Goal: Task Accomplishment & Management: Manage account settings

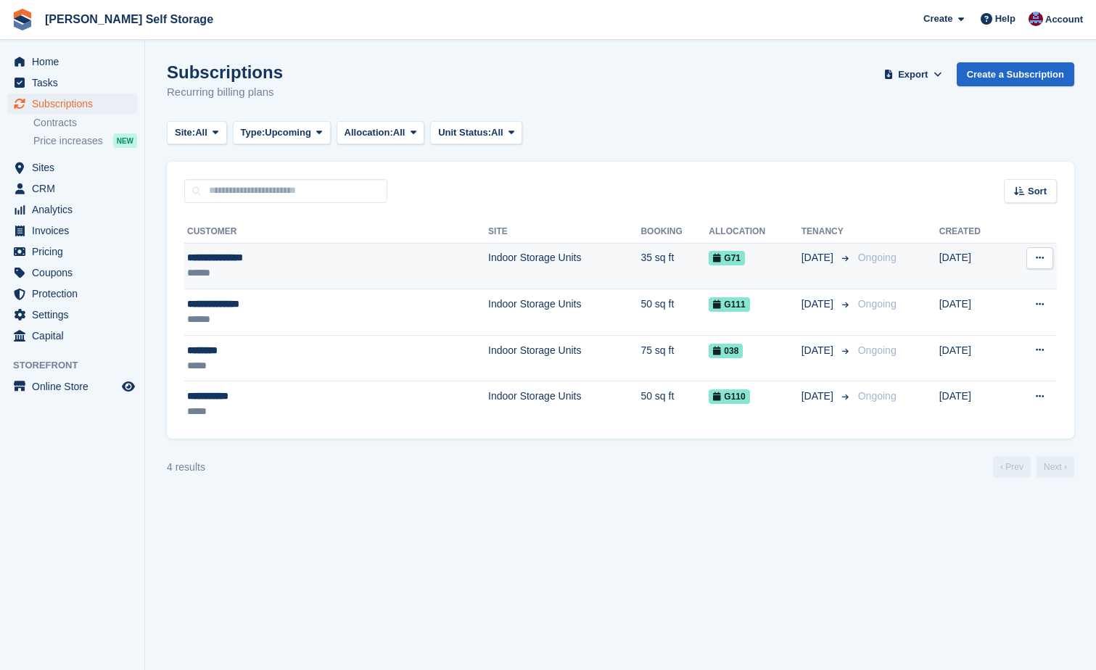
click at [243, 256] on div "**********" at bounding box center [278, 257] width 183 height 15
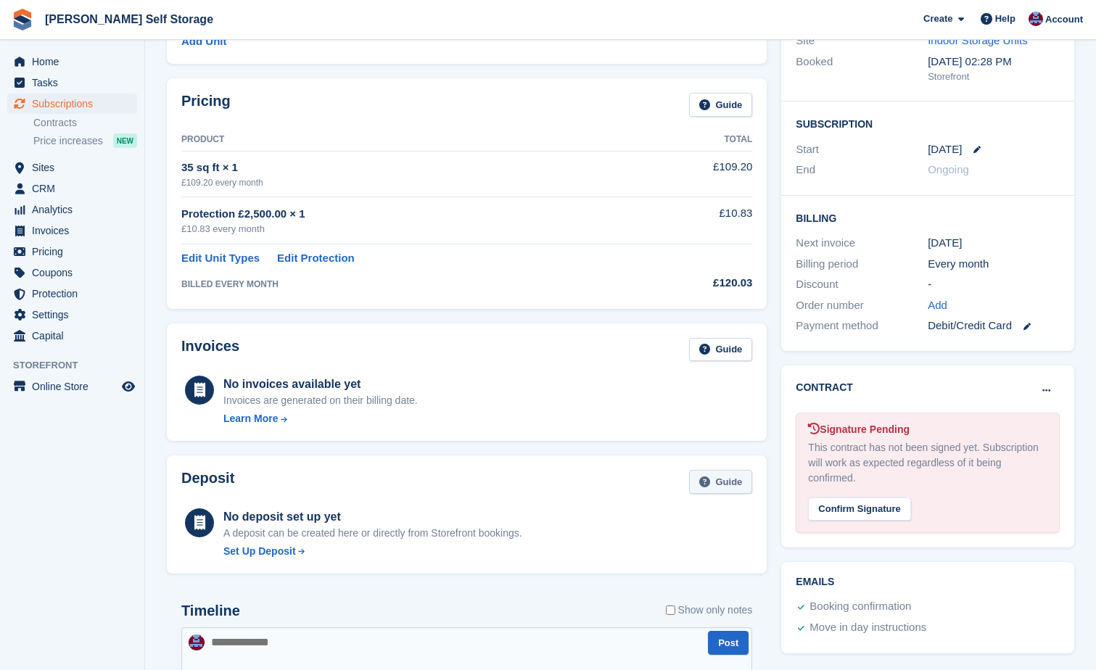
scroll to position [218, 0]
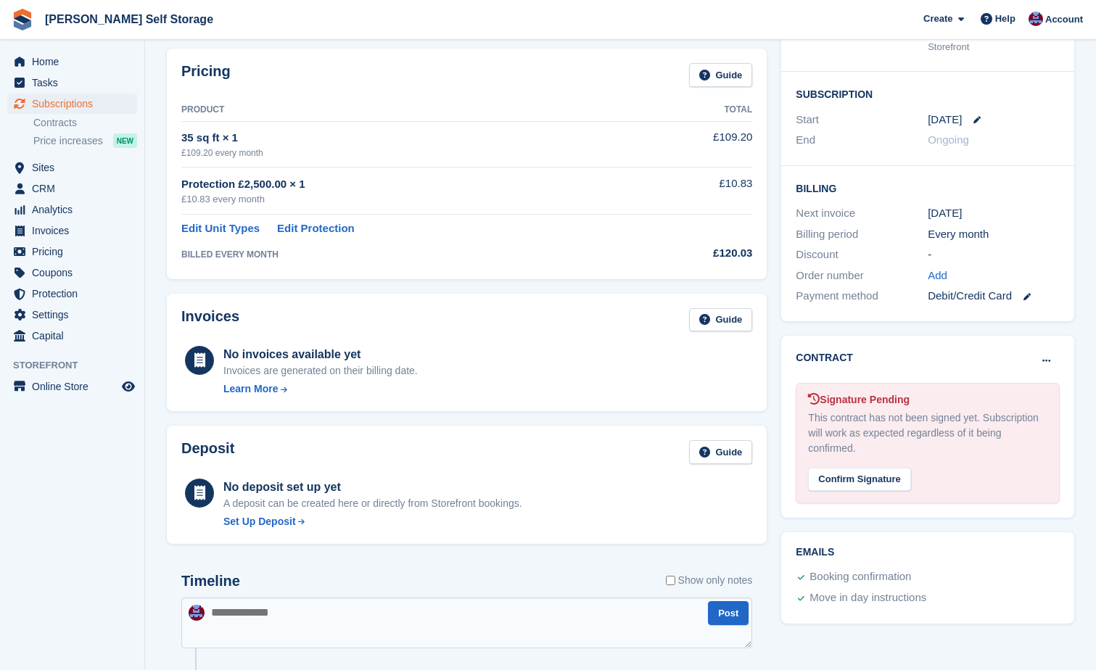
drag, startPoint x: 859, startPoint y: 486, endPoint x: 773, endPoint y: 43, distance: 451.5
click at [859, 485] on div "Confirm Signature" at bounding box center [859, 480] width 102 height 24
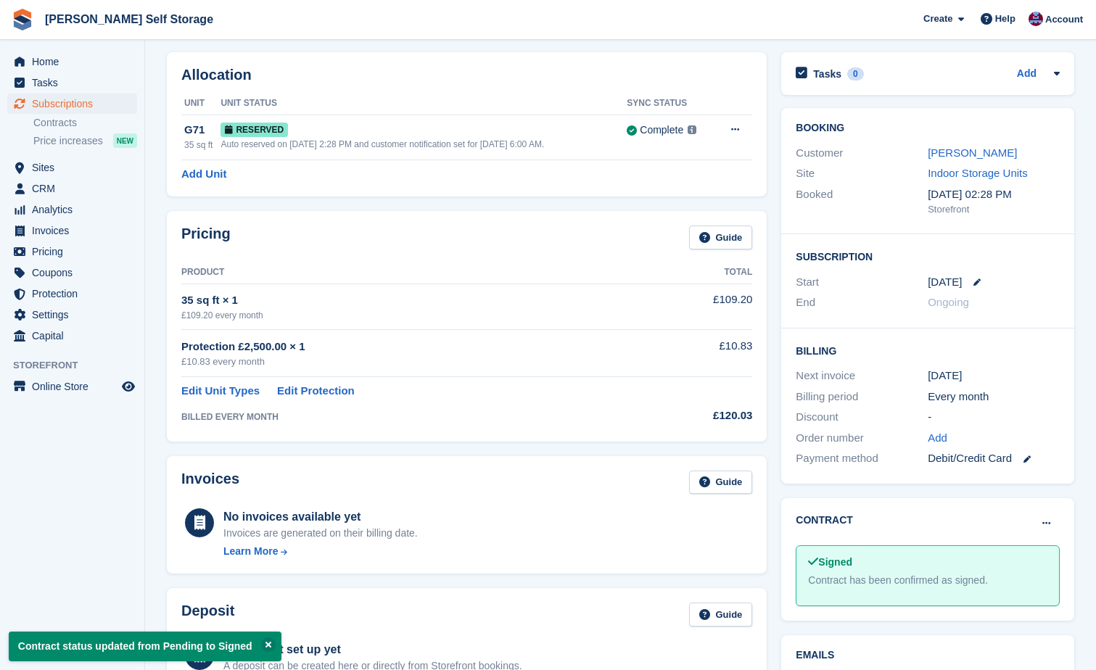
scroll to position [0, 0]
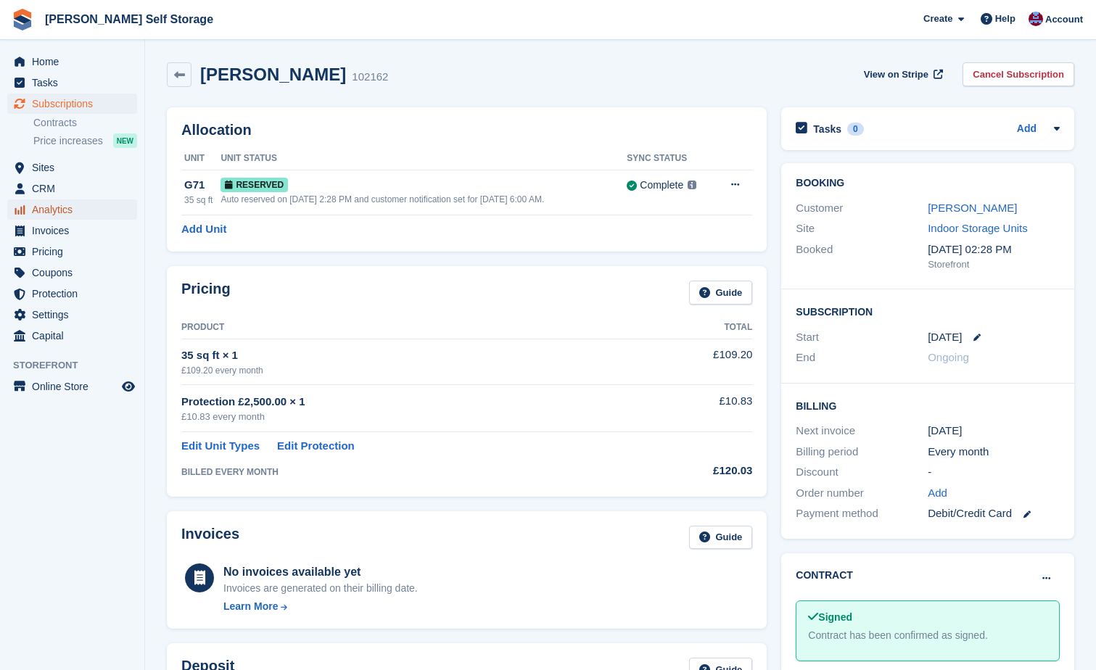
click at [50, 211] on span "Analytics" at bounding box center [75, 209] width 87 height 20
click at [56, 63] on span "Home" at bounding box center [75, 62] width 87 height 20
